Goal: Transaction & Acquisition: Purchase product/service

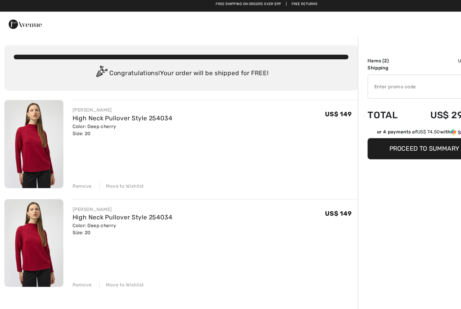
click at [70, 249] on div "Remove" at bounding box center [71, 248] width 17 height 6
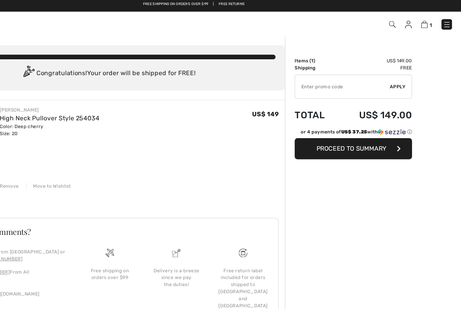
click at [317, 128] on button "Proceed to Summary" at bounding box center [367, 130] width 101 height 18
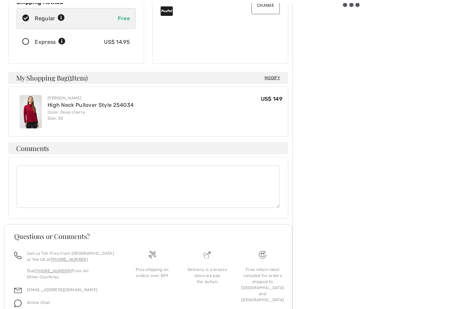
scroll to position [144, 0]
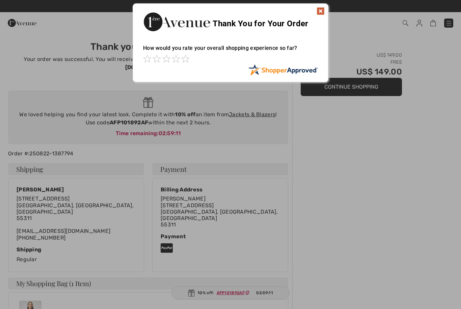
click at [320, 10] on img at bounding box center [320, 11] width 8 height 8
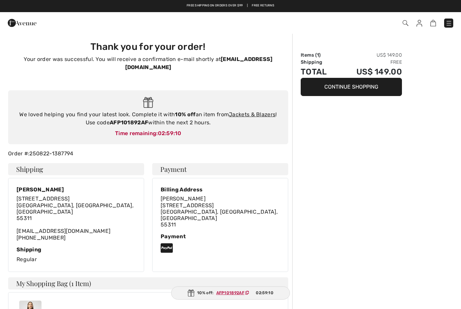
click at [325, 88] on button "Continue Shopping" at bounding box center [351, 87] width 101 height 18
